Goal: Task Accomplishment & Management: Manage account settings

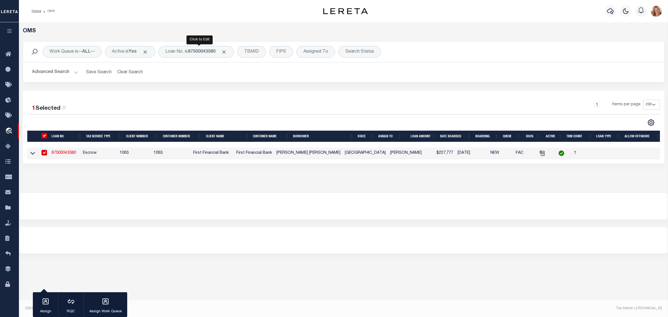
select select "200"
click at [187, 55] on div "Loan No. is 87500043580" at bounding box center [195, 52] width 75 height 12
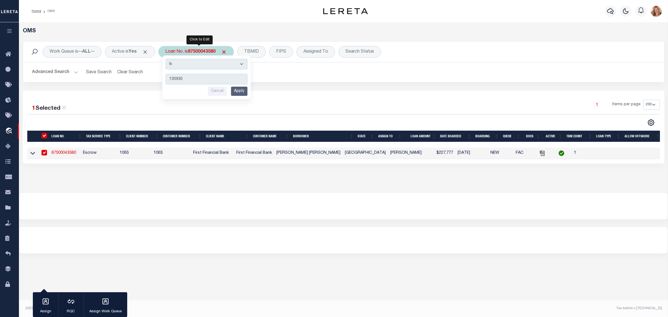
type input "130930"
click at [246, 88] on input "Apply" at bounding box center [239, 91] width 16 height 9
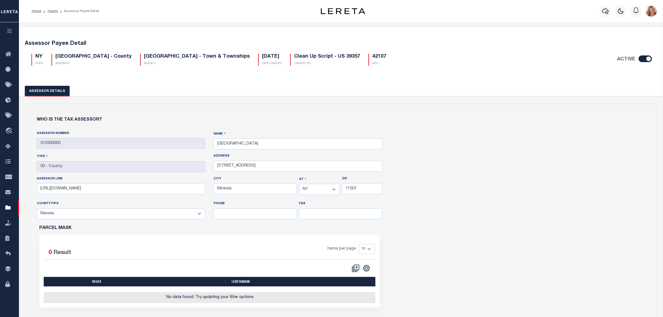
select select "NY"
select select "36059"
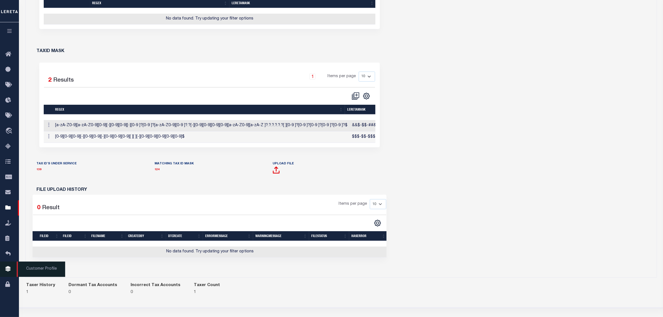
scroll to position [278, 0]
click at [10, 272] on icon at bounding box center [9, 269] width 9 height 7
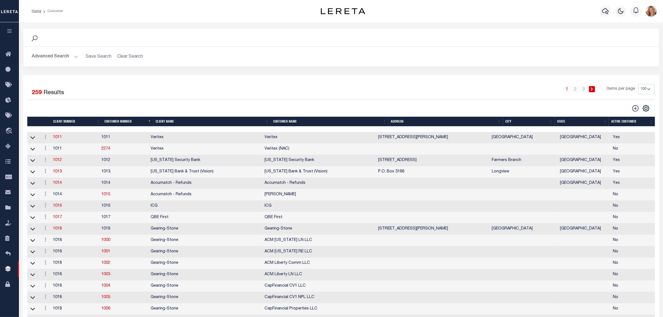
click at [197, 123] on th "Client Name" at bounding box center [211, 122] width 117 height 10
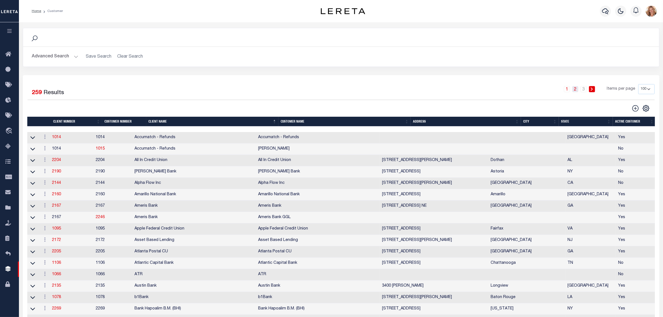
click at [576, 91] on link "2" at bounding box center [575, 89] width 6 height 6
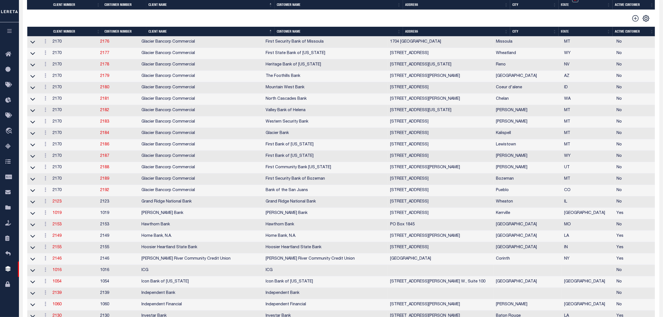
scroll to position [313, 0]
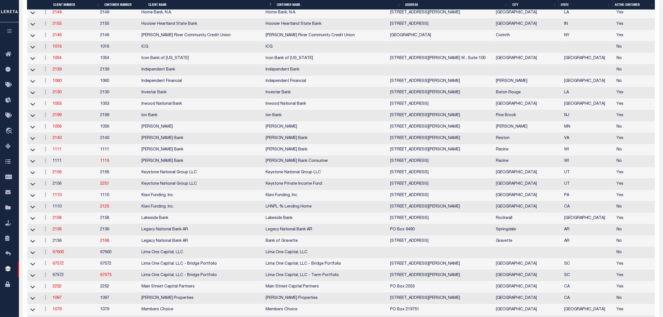
click at [203, 258] on td "Lima One Capital, LLC" at bounding box center [201, 252] width 124 height 11
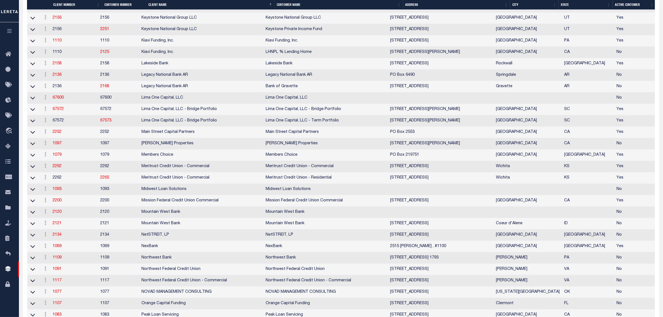
scroll to position [487, 0]
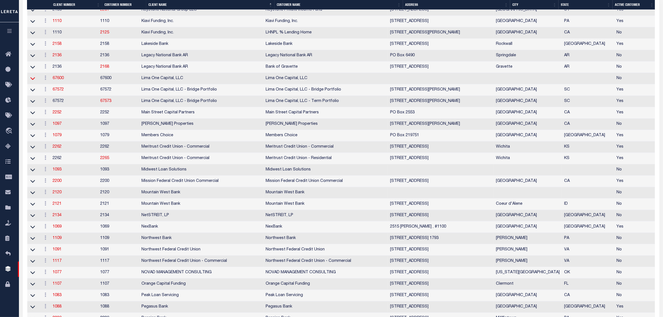
click at [33, 81] on icon at bounding box center [32, 78] width 5 height 6
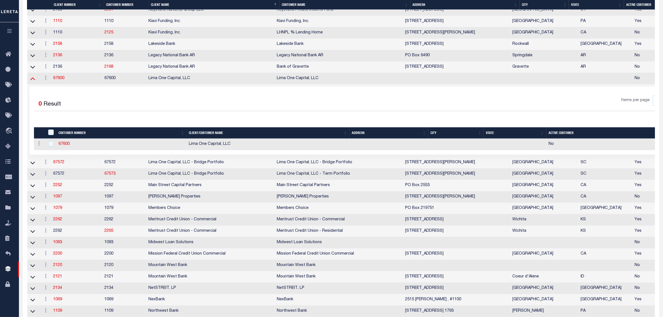
click at [33, 81] on icon at bounding box center [32, 78] width 5 height 6
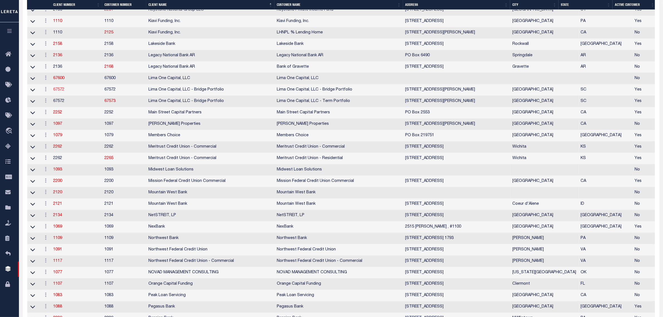
click at [60, 92] on link "67572" at bounding box center [58, 90] width 11 height 4
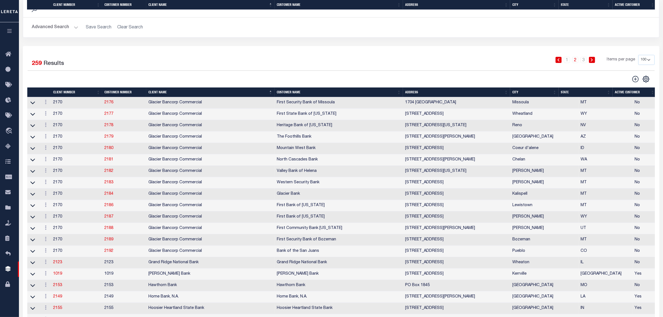
select select
type input "Lima One Capital, LLC - Bridge Portfolio"
type input "67572"
type input "Lima One Capital, LLC - Bridge Portfolio"
type input "Dave"
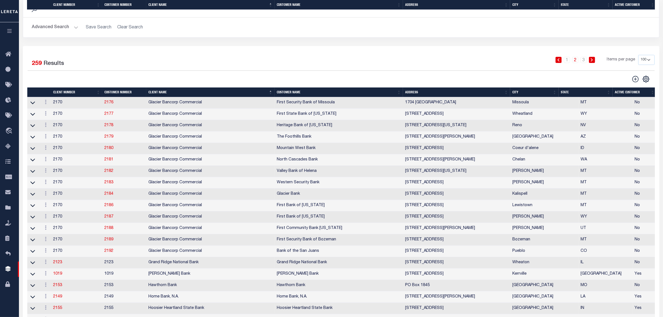
type input "[PERSON_NAME]"
select select "Residential"
type input "Sean Galaise"
type input "Lindy Cloyd"
select select "Tier 3"
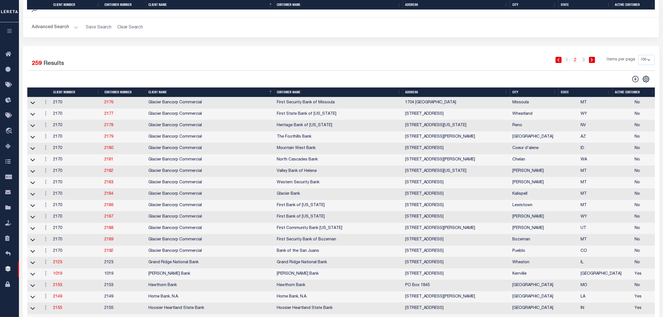
select select "OTH"
checkbox input "true"
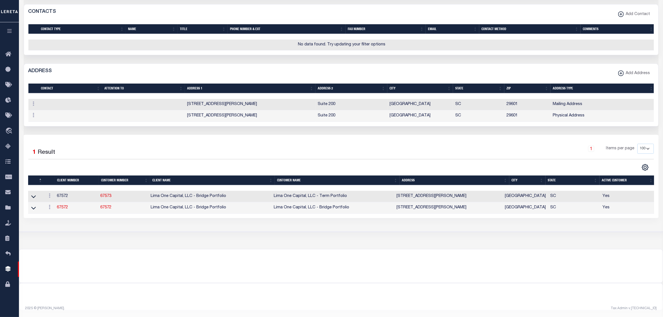
scroll to position [268, 0]
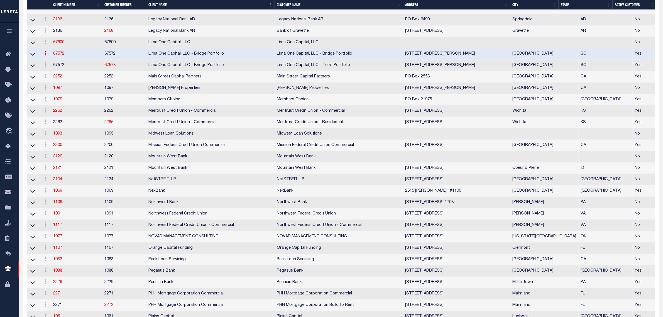
scroll to position [487, 0]
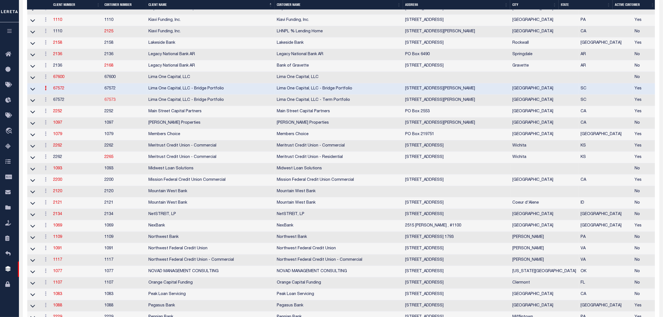
click at [107, 102] on link "67573" at bounding box center [110, 100] width 11 height 4
select select "2284"
type input "67573"
type input "Lima One Capital, LLC - Term Portfolio"
type input "Dave"
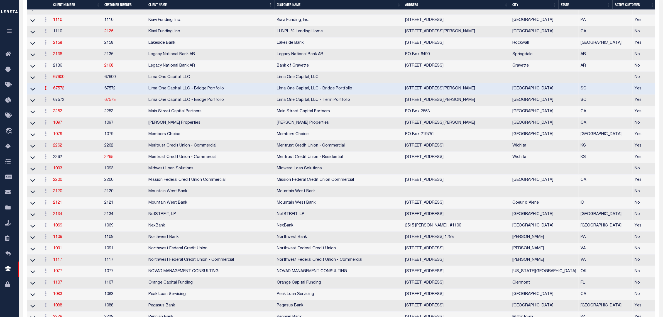
type input "Term Portfolio"
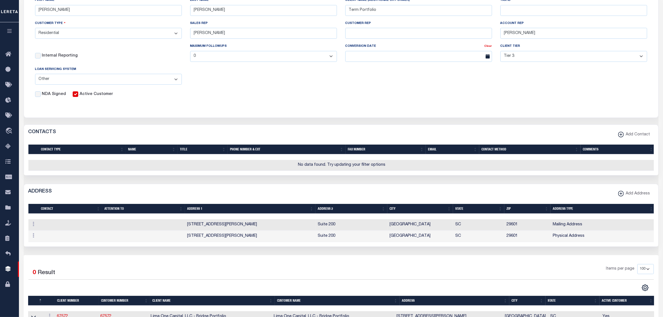
scroll to position [35, 0]
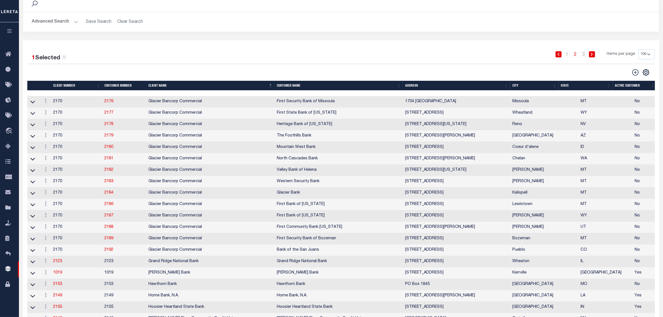
scroll to position [138, 0]
